Goal: Task Accomplishment & Management: Use online tool/utility

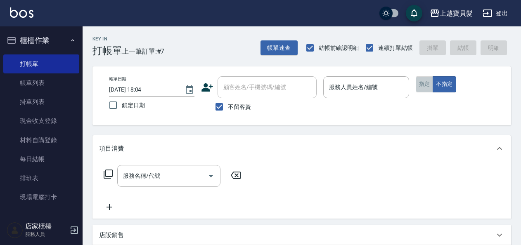
click at [429, 86] on button "指定" at bounding box center [425, 84] width 18 height 16
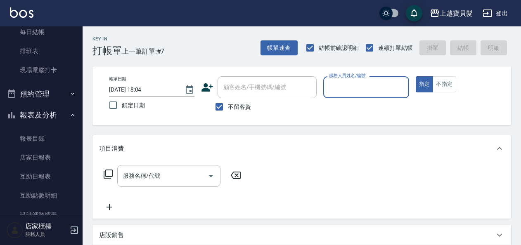
scroll to position [248, 0]
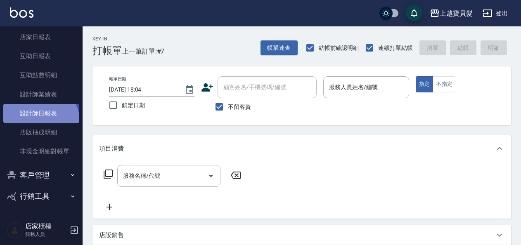
click at [39, 121] on link "設計師日報表" at bounding box center [41, 113] width 76 height 19
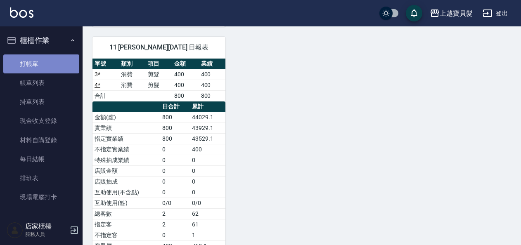
click at [45, 67] on link "打帳單" at bounding box center [41, 64] width 76 height 19
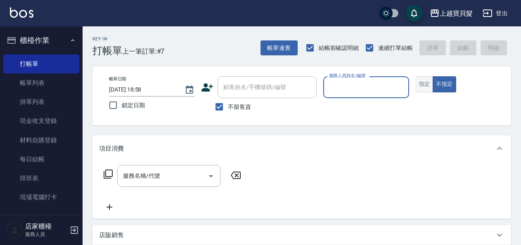
click at [426, 83] on button "指定" at bounding box center [425, 84] width 18 height 16
click at [367, 89] on input "服務人員姓名/編號" at bounding box center [366, 87] width 78 height 14
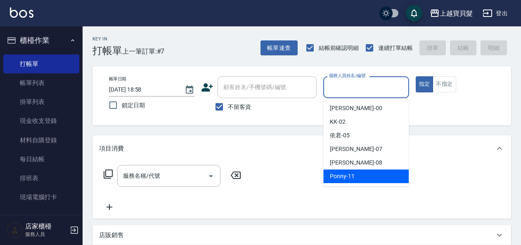
drag, startPoint x: 362, startPoint y: 173, endPoint x: 356, endPoint y: 173, distance: 6.2
click at [362, 173] on div "Ponny -11" at bounding box center [366, 177] width 86 height 14
type input "Ponny-11"
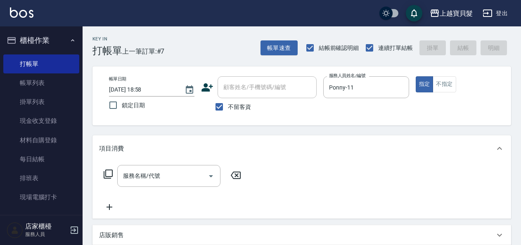
click at [108, 170] on icon at bounding box center [108, 174] width 9 height 9
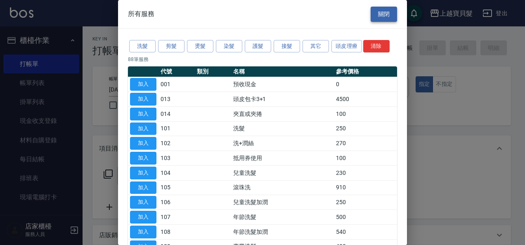
click at [377, 14] on button "關閉" at bounding box center [384, 14] width 26 height 15
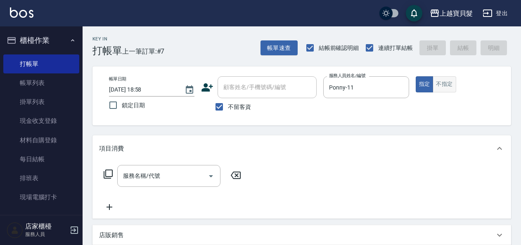
click at [445, 84] on button "不指定" at bounding box center [444, 84] width 23 height 16
click at [105, 171] on icon at bounding box center [108, 174] width 9 height 9
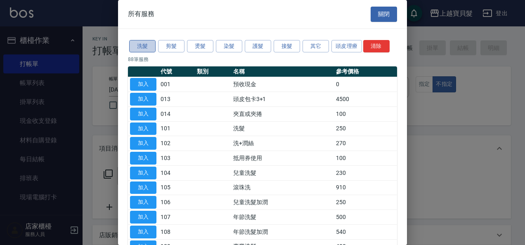
click at [139, 44] on button "洗髮" at bounding box center [142, 46] width 26 height 13
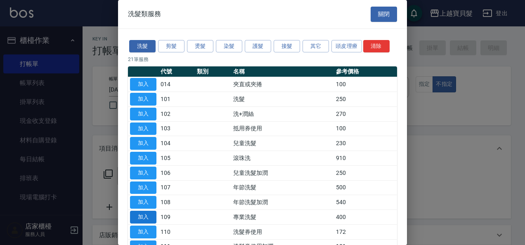
click at [141, 218] on button "加入" at bounding box center [143, 217] width 26 height 13
type input "專業洗髮(109)"
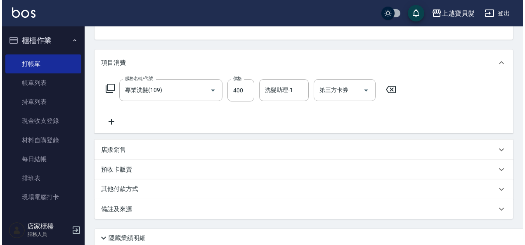
scroll to position [152, 0]
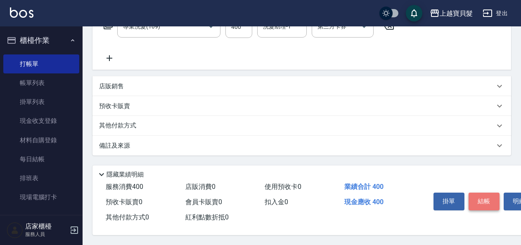
click at [486, 200] on button "結帳" at bounding box center [484, 201] width 31 height 17
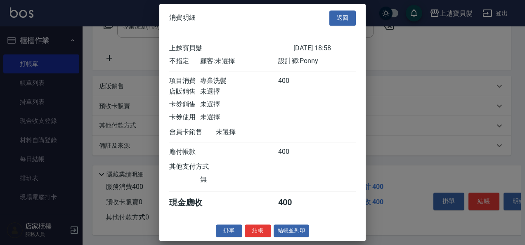
scroll to position [2, 0]
click at [284, 236] on button "結帳並列印" at bounding box center [292, 231] width 36 height 13
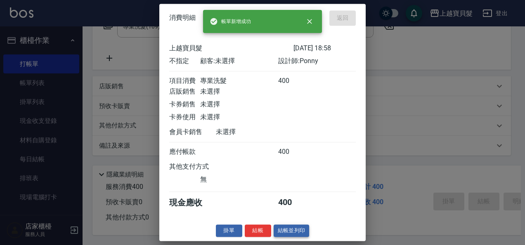
type input "[DATE] 18:59"
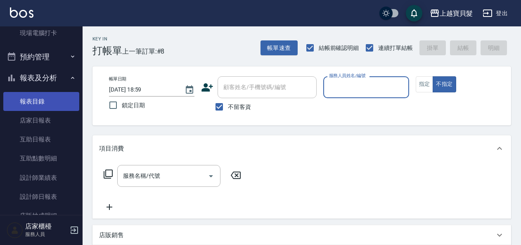
scroll to position [248, 0]
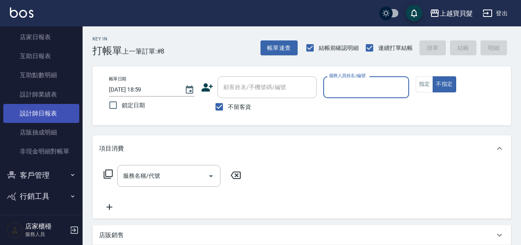
click at [41, 114] on link "設計師日報表" at bounding box center [41, 113] width 76 height 19
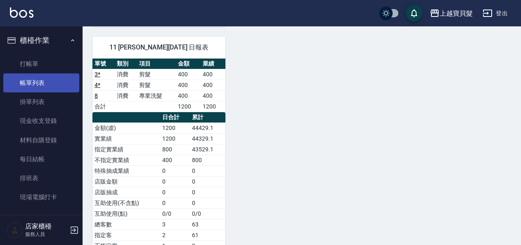
scroll to position [83, 0]
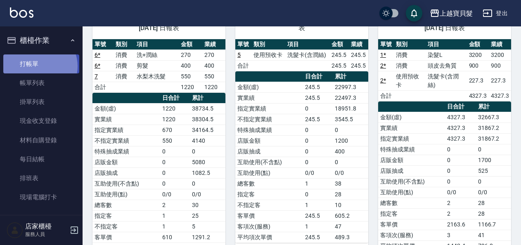
click at [38, 66] on link "打帳單" at bounding box center [41, 64] width 76 height 19
